Goal: Task Accomplishment & Management: Manage account settings

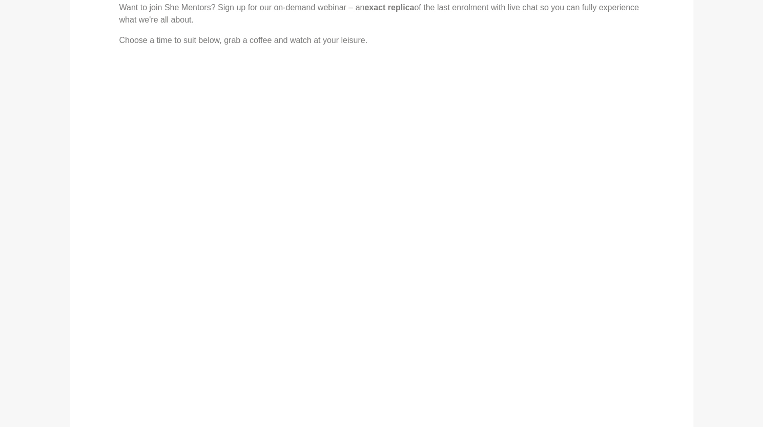
scroll to position [201, 0]
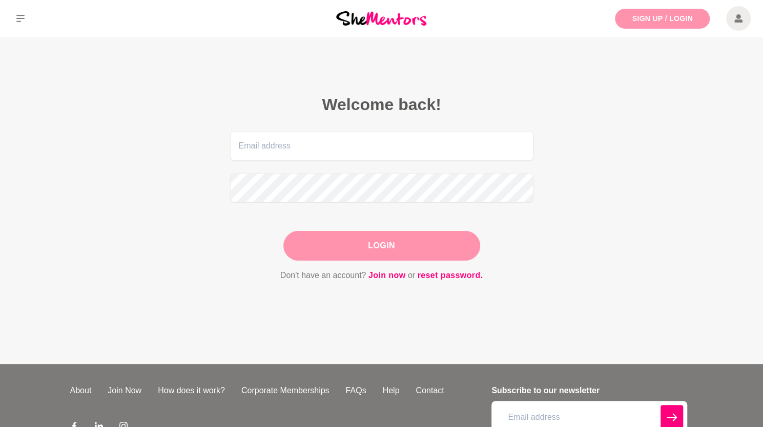
click at [644, 25] on link "Sign Up / Login" at bounding box center [662, 19] width 95 height 20
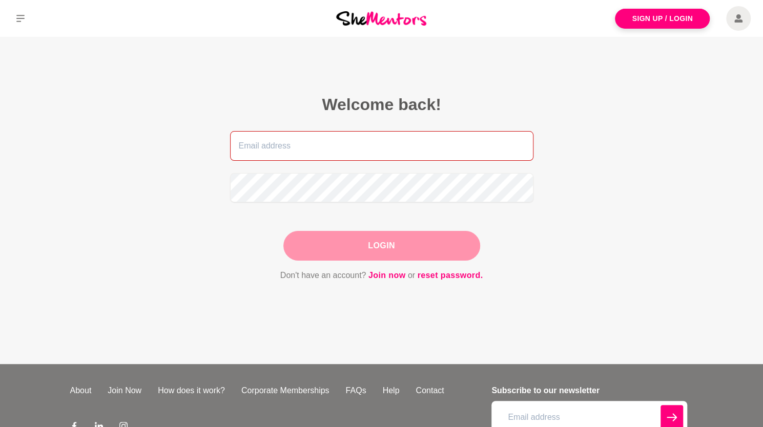
click at [345, 141] on input "email" at bounding box center [381, 146] width 303 height 30
type input "tiemankara@gmail.com"
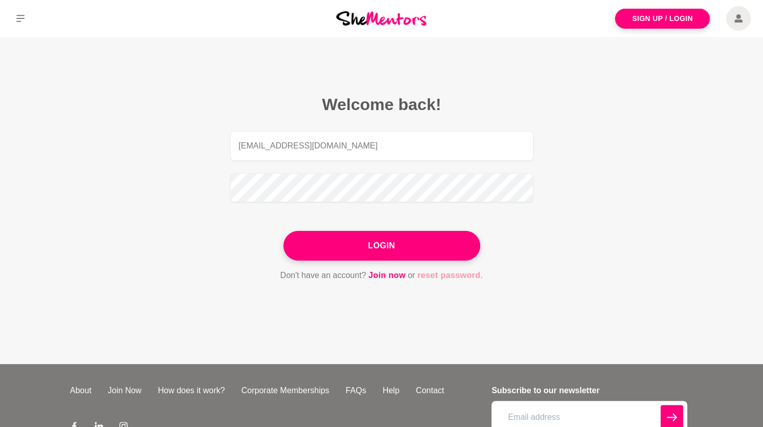
click at [453, 272] on link "reset password." at bounding box center [450, 275] width 66 height 13
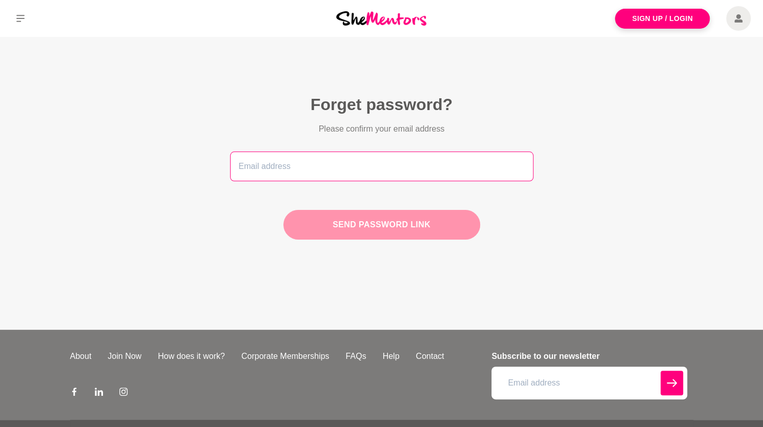
click at [334, 156] on input "email" at bounding box center [381, 167] width 303 height 30
type input "tiemankara@gmail.com"
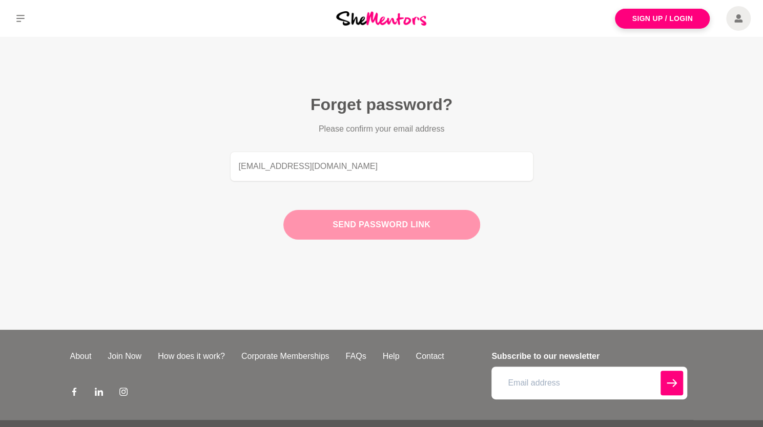
click at [341, 227] on button "Send password link" at bounding box center [381, 225] width 197 height 30
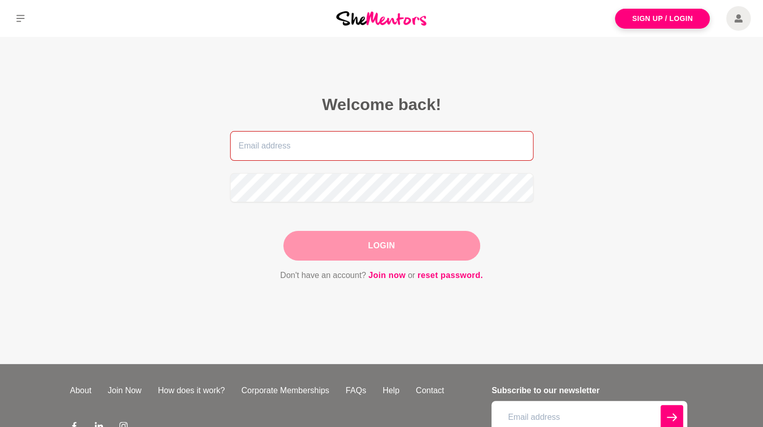
click at [274, 144] on input "email" at bounding box center [381, 146] width 303 height 30
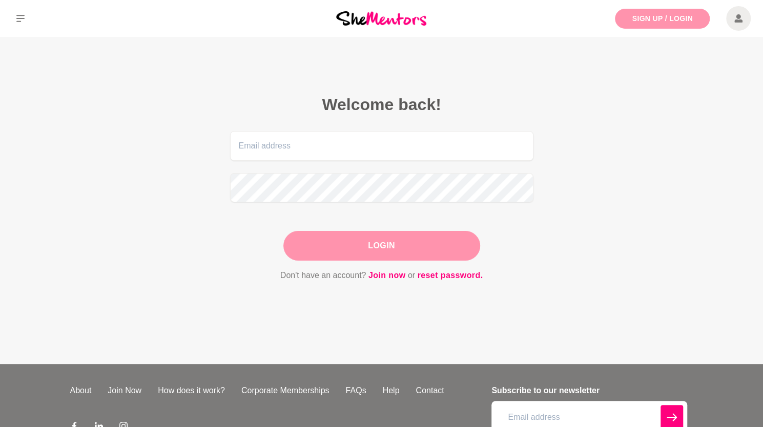
click at [662, 15] on link "Sign Up / Login" at bounding box center [662, 19] width 95 height 20
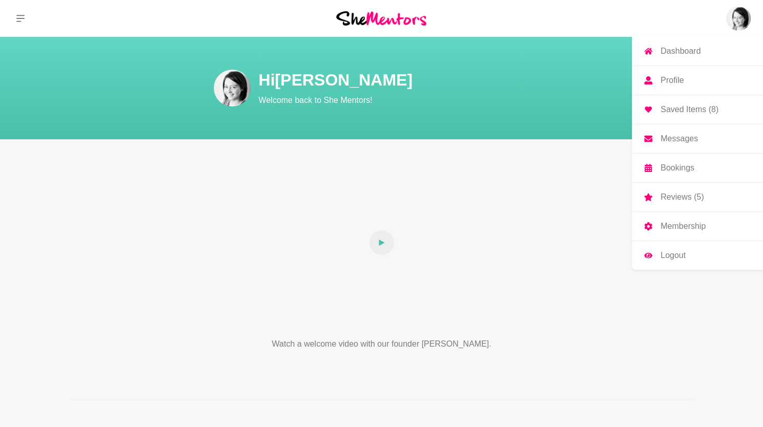
click at [737, 21] on img at bounding box center [738, 18] width 25 height 25
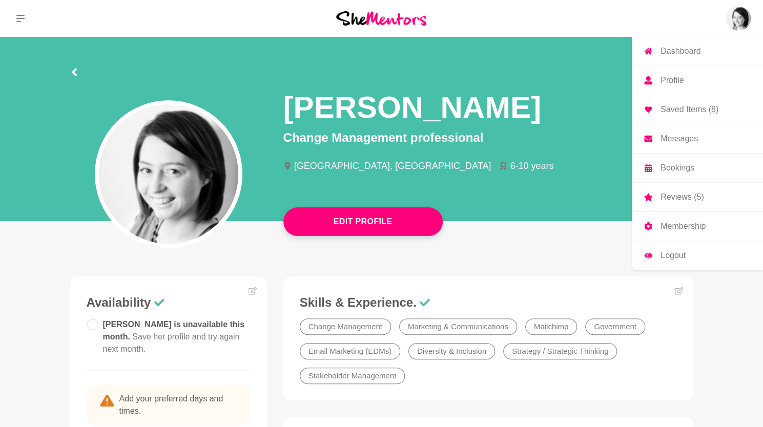
click at [677, 77] on p "Profile" at bounding box center [671, 80] width 23 height 8
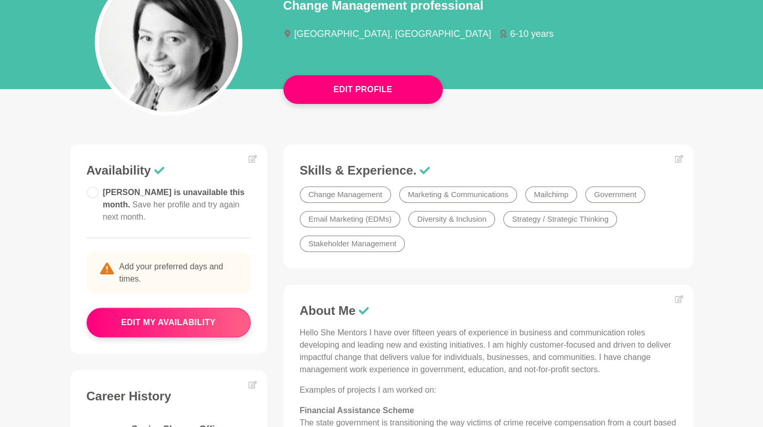
scroll to position [132, 0]
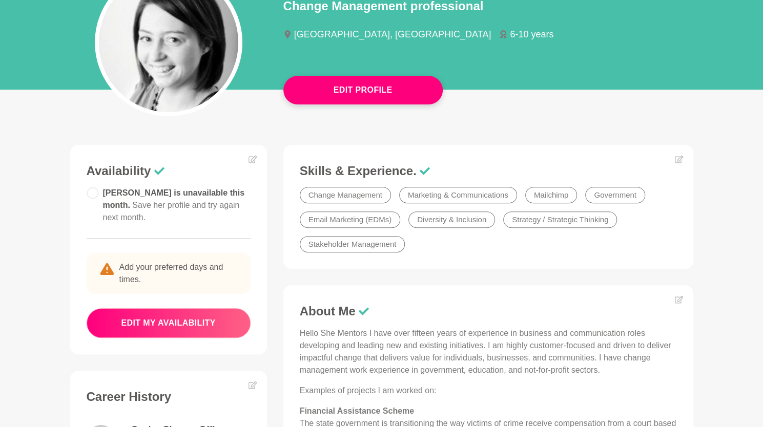
click at [121, 321] on button "edit my availability" at bounding box center [169, 323] width 164 height 30
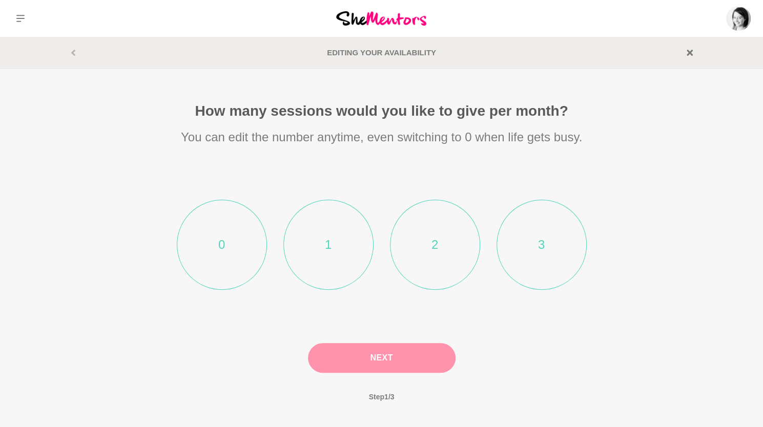
click at [447, 232] on li "2" at bounding box center [435, 245] width 90 height 90
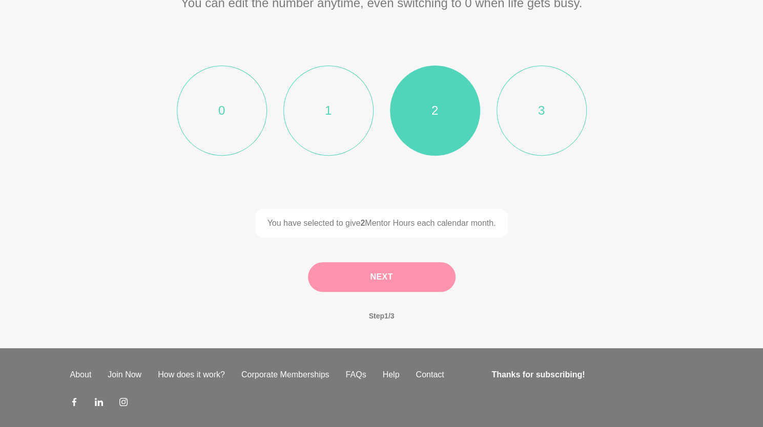
scroll to position [132, 0]
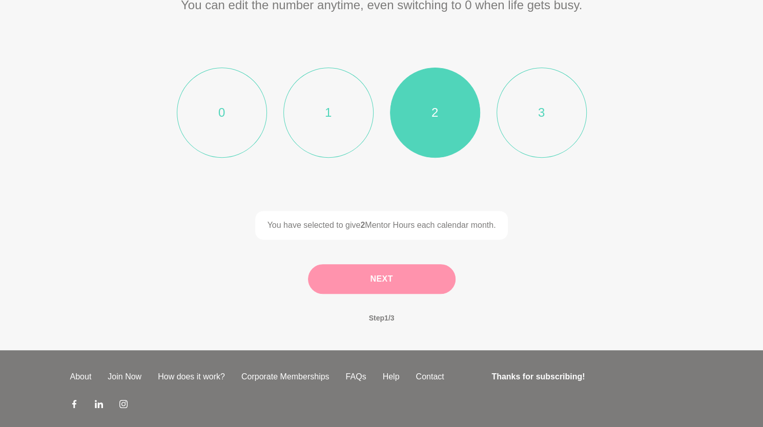
click at [419, 279] on button "Next" at bounding box center [382, 279] width 148 height 30
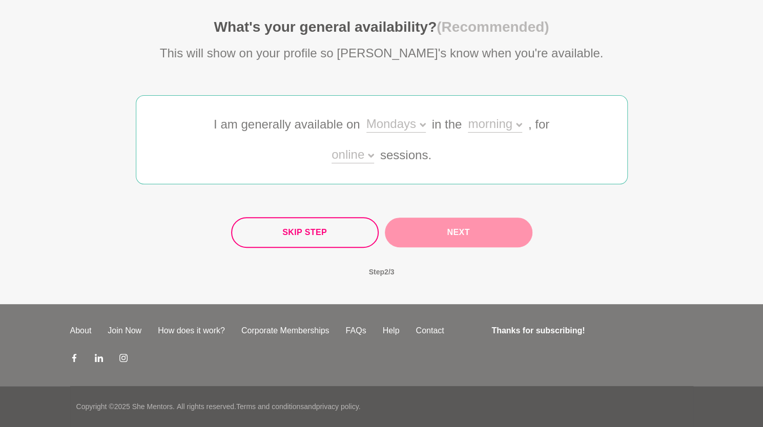
scroll to position [83, 0]
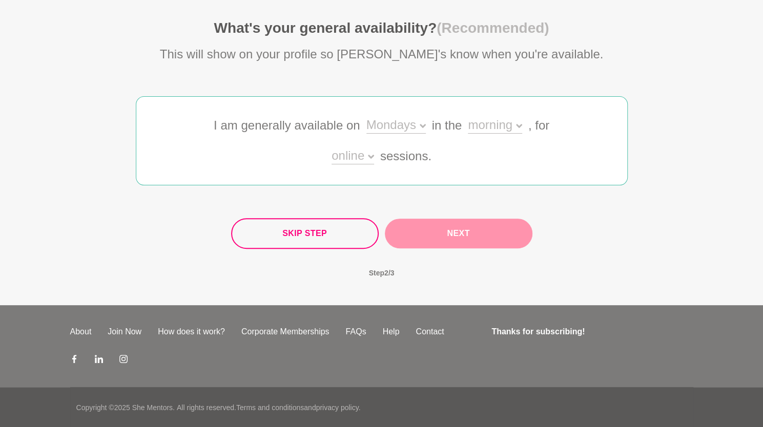
click at [411, 127] on div "Mondays" at bounding box center [395, 126] width 59 height 15
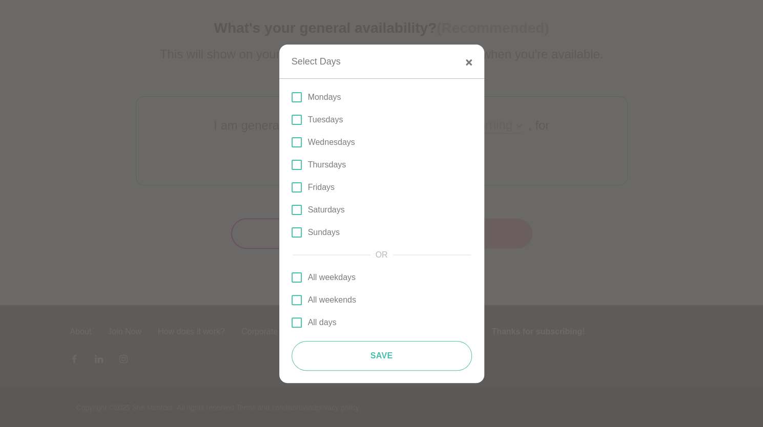
click at [465, 60] on div "Select Days" at bounding box center [381, 62] width 205 height 34
click at [468, 64] on icon "button" at bounding box center [469, 62] width 6 height 6
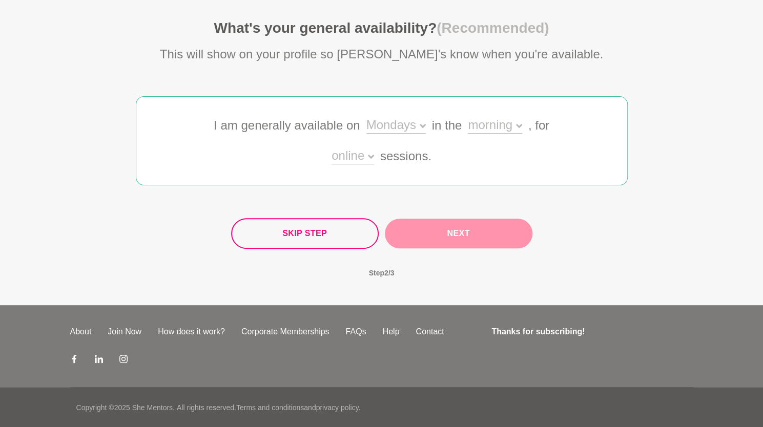
click at [468, 64] on section "What's your general availability? (Recommended) This will show on your profile …" at bounding box center [381, 154] width 525 height 270
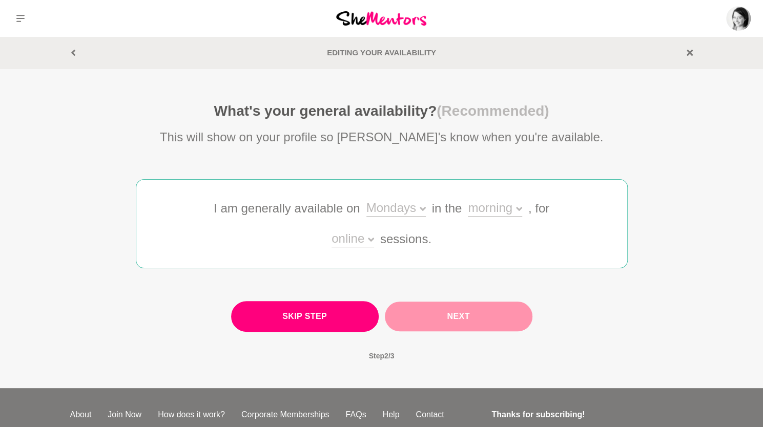
click at [322, 322] on button "Skip Step" at bounding box center [305, 316] width 148 height 31
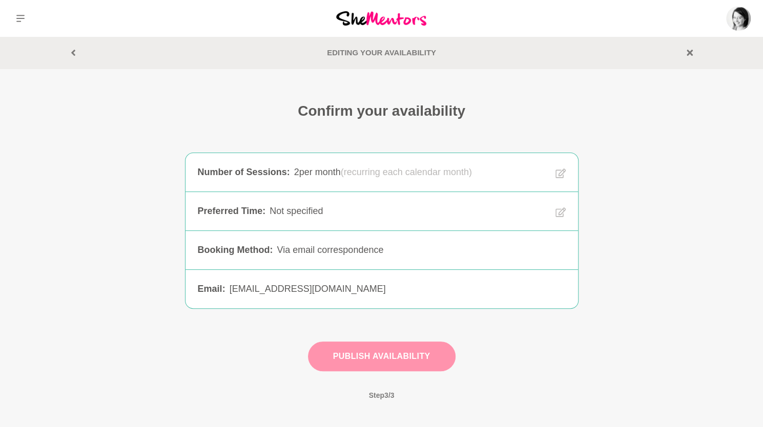
click at [374, 351] on button "Publish Availability" at bounding box center [382, 357] width 148 height 30
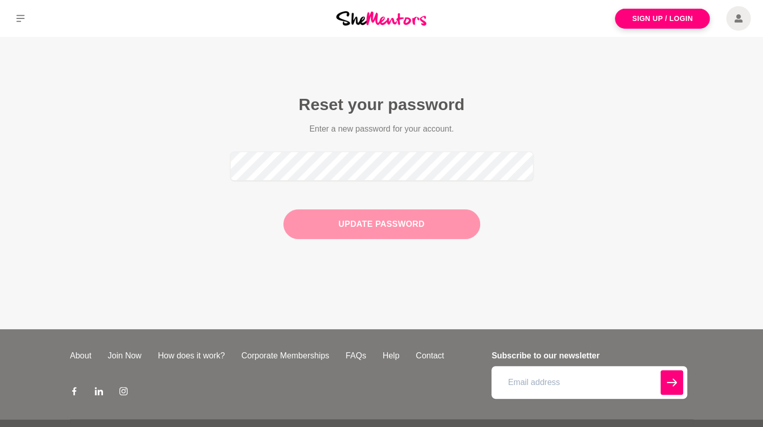
click at [349, 222] on button "Update Password" at bounding box center [381, 225] width 197 height 30
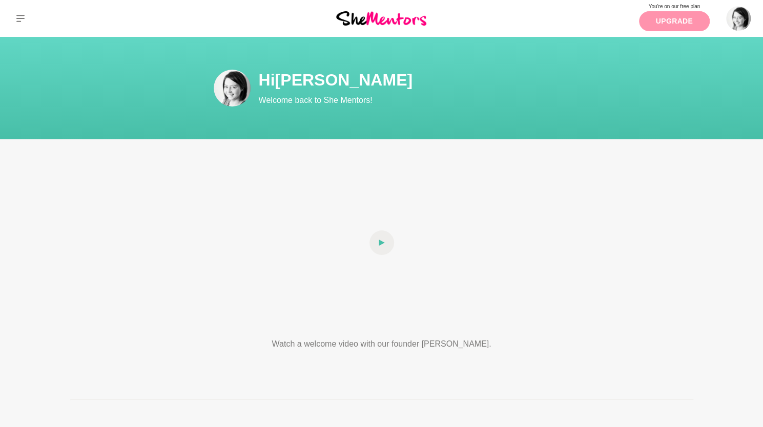
click at [682, 23] on link "Upgrade" at bounding box center [674, 21] width 71 height 20
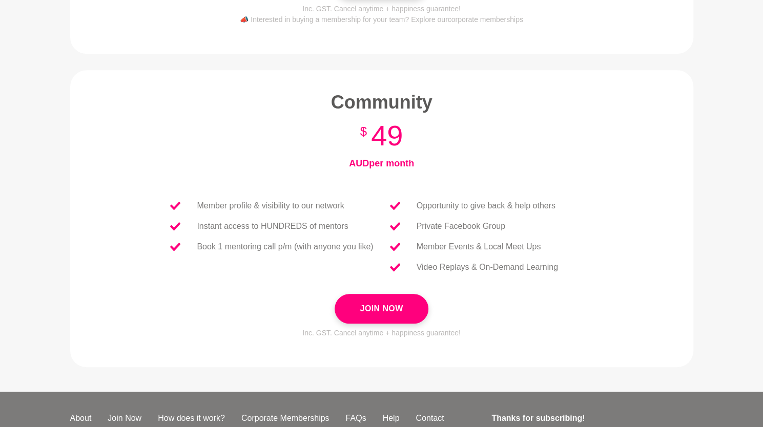
scroll to position [331, 0]
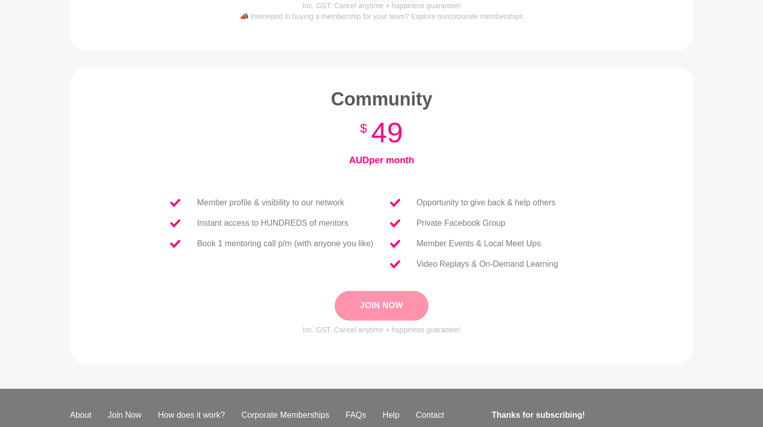
click at [394, 310] on button "Join Now" at bounding box center [380, 306] width 93 height 30
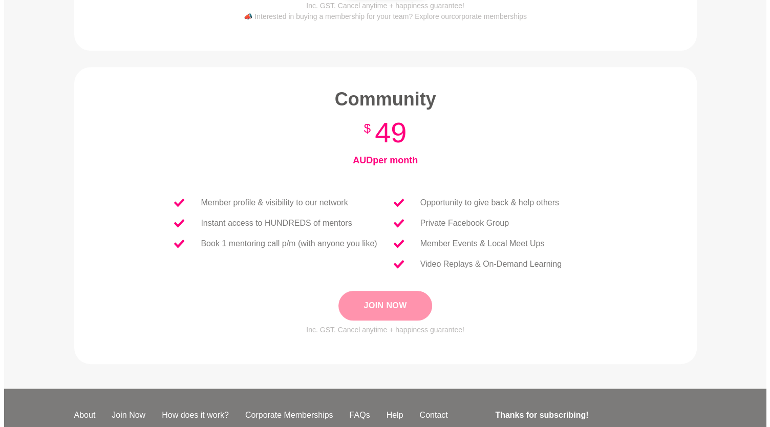
scroll to position [0, 0]
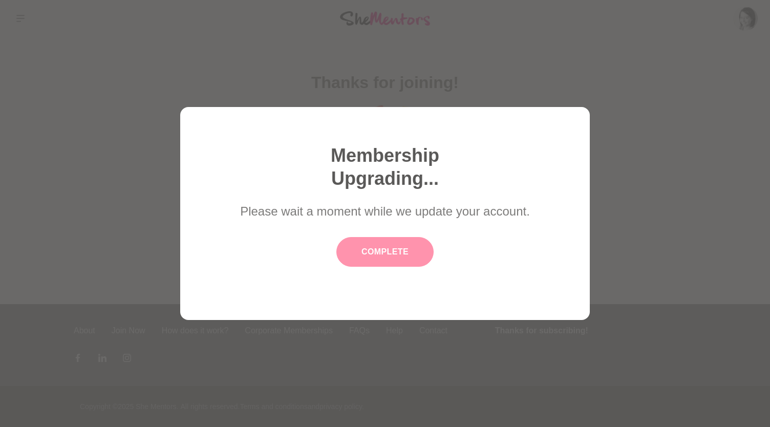
click at [375, 246] on button "Complete" at bounding box center [385, 252] width 97 height 30
click at [372, 255] on button "Complete" at bounding box center [385, 252] width 97 height 30
click at [394, 245] on button "Complete" at bounding box center [385, 252] width 97 height 30
